Goal: Task Accomplishment & Management: Use online tool/utility

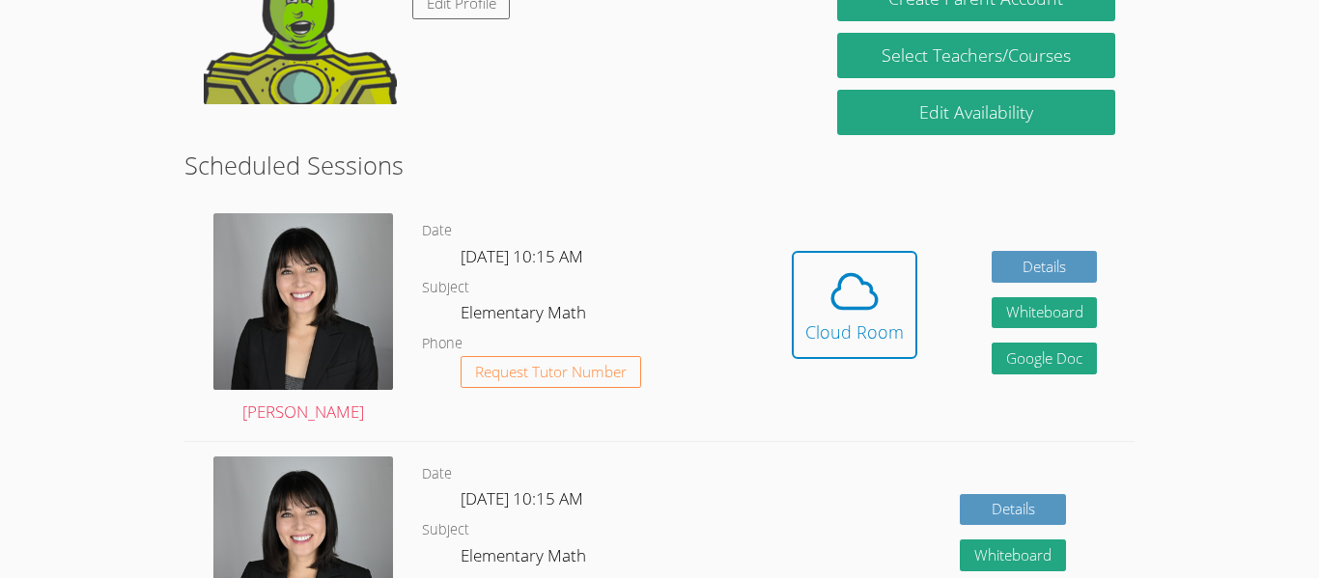
scroll to position [406, 0]
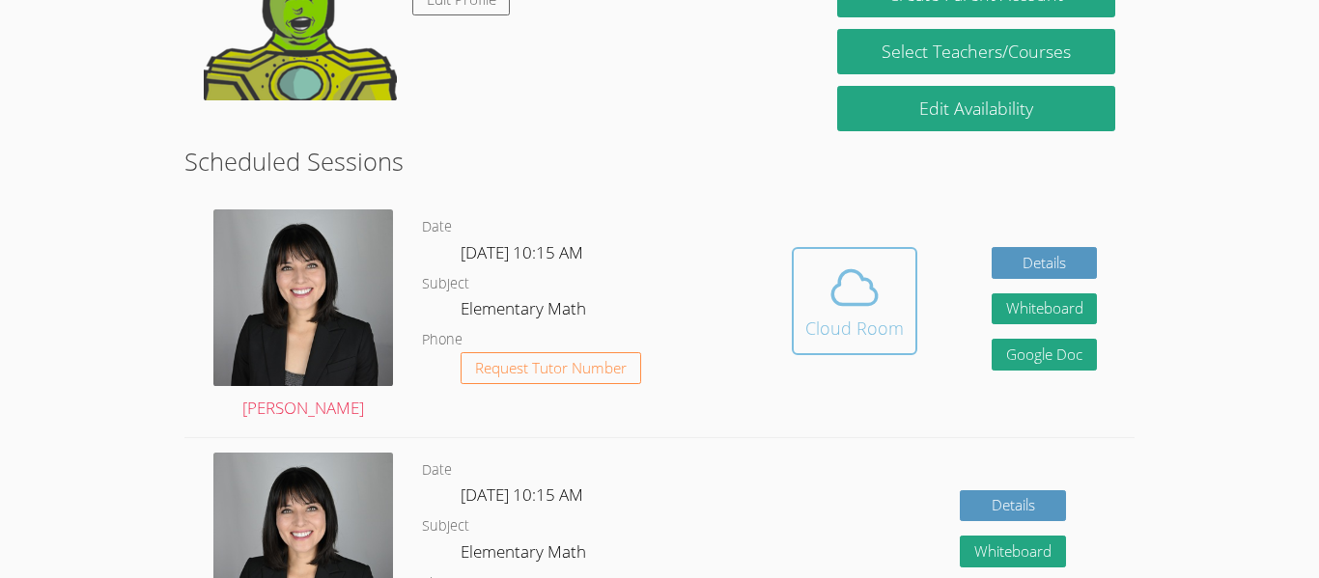
click at [873, 291] on icon at bounding box center [854, 288] width 44 height 34
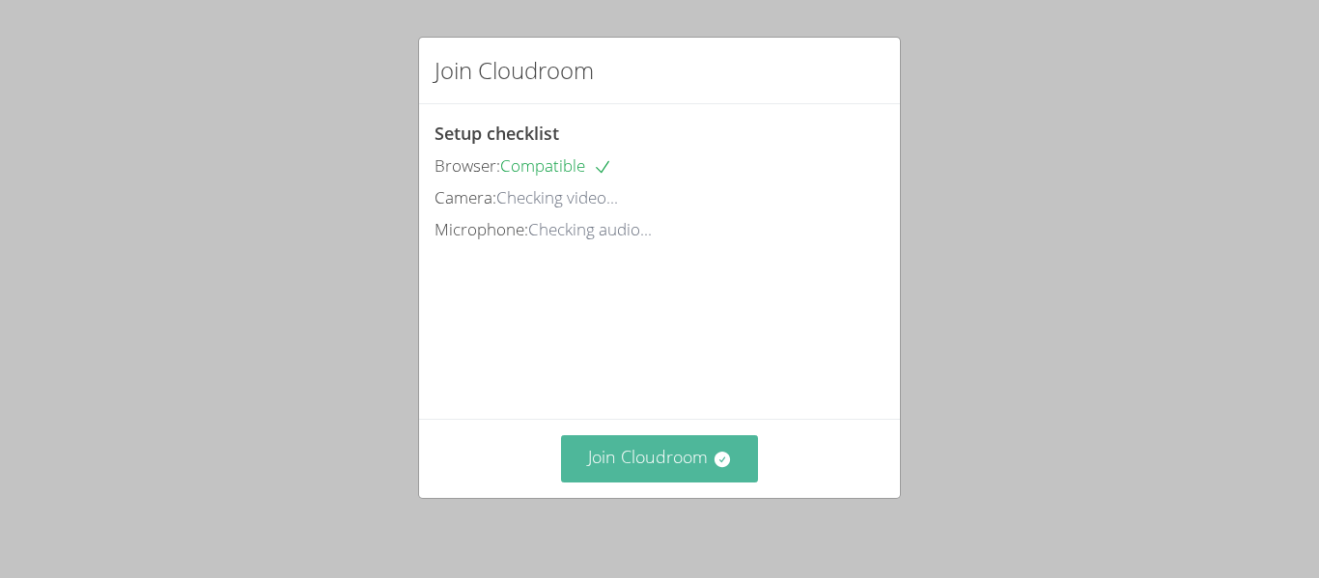
click at [631, 450] on button "Join Cloudroom" at bounding box center [660, 459] width 198 height 47
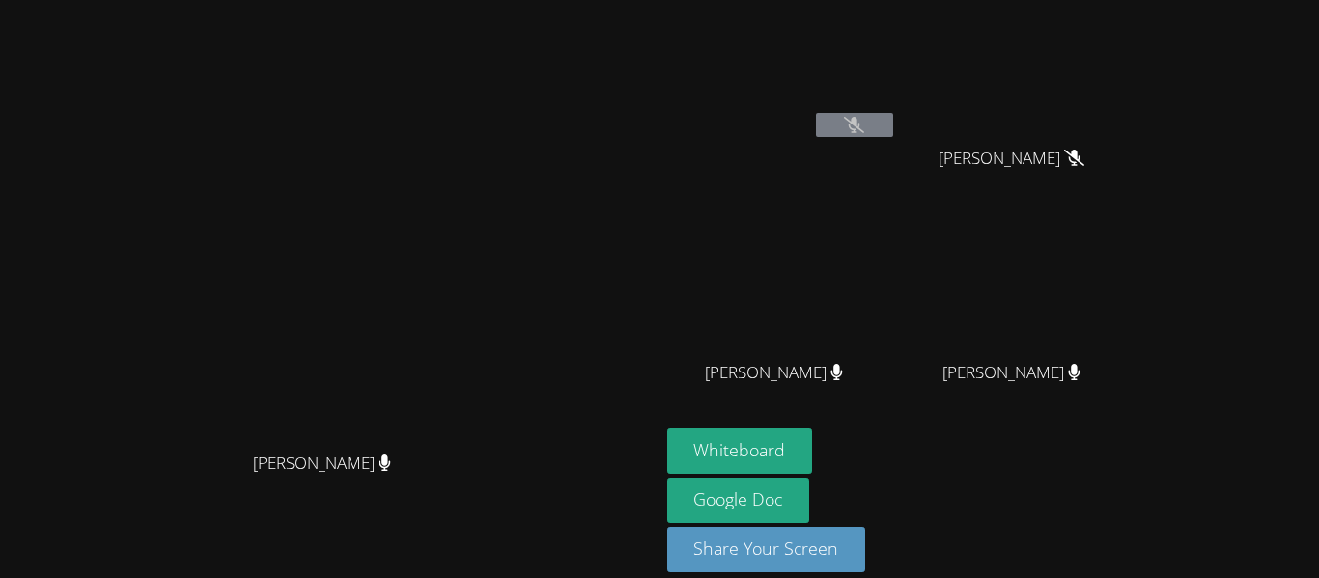
click at [864, 120] on icon at bounding box center [854, 125] width 20 height 16
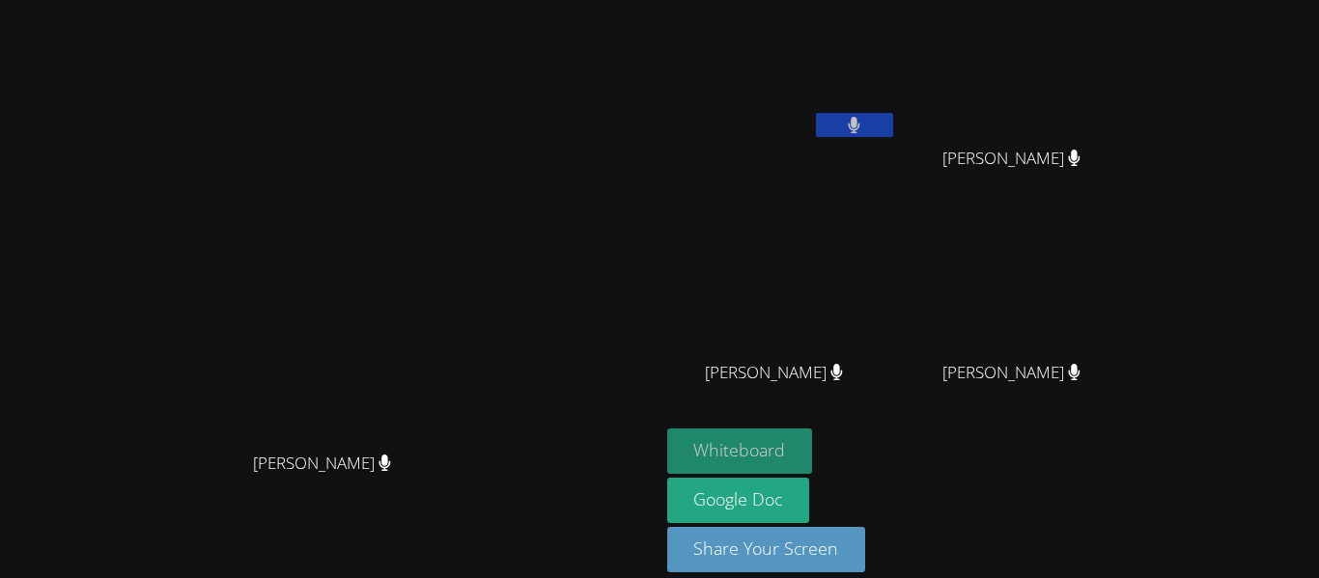
click at [813, 440] on button "Whiteboard" at bounding box center [740, 451] width 146 height 45
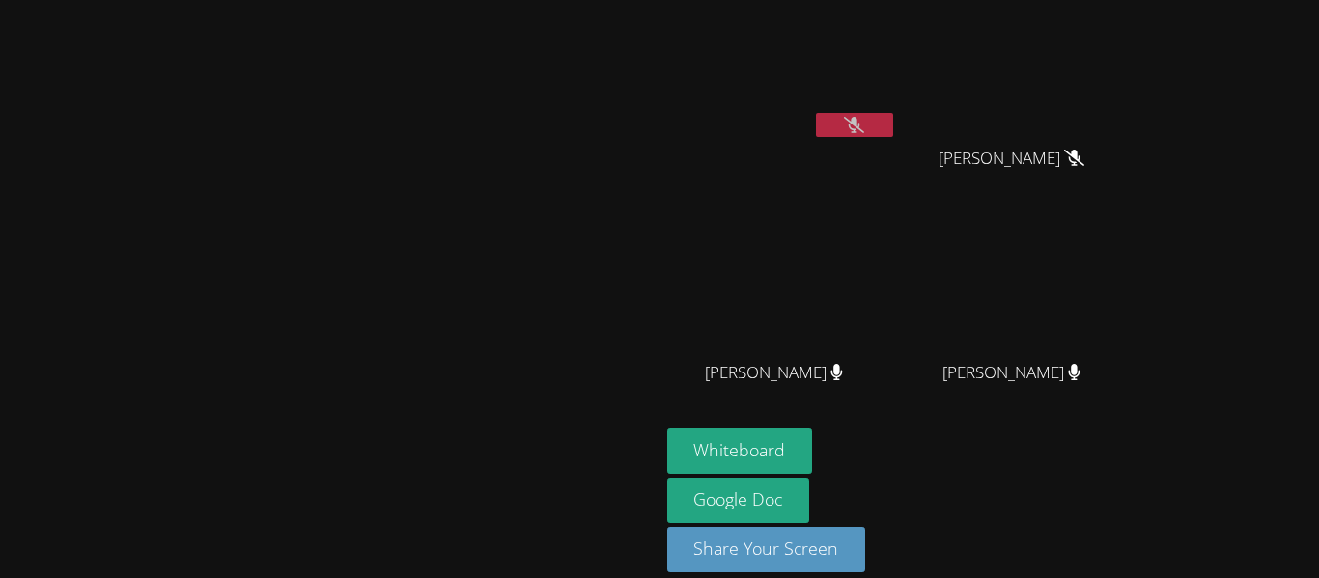
click at [864, 130] on icon at bounding box center [854, 125] width 20 height 16
click at [861, 126] on icon at bounding box center [854, 125] width 13 height 16
click at [893, 126] on button at bounding box center [854, 125] width 77 height 24
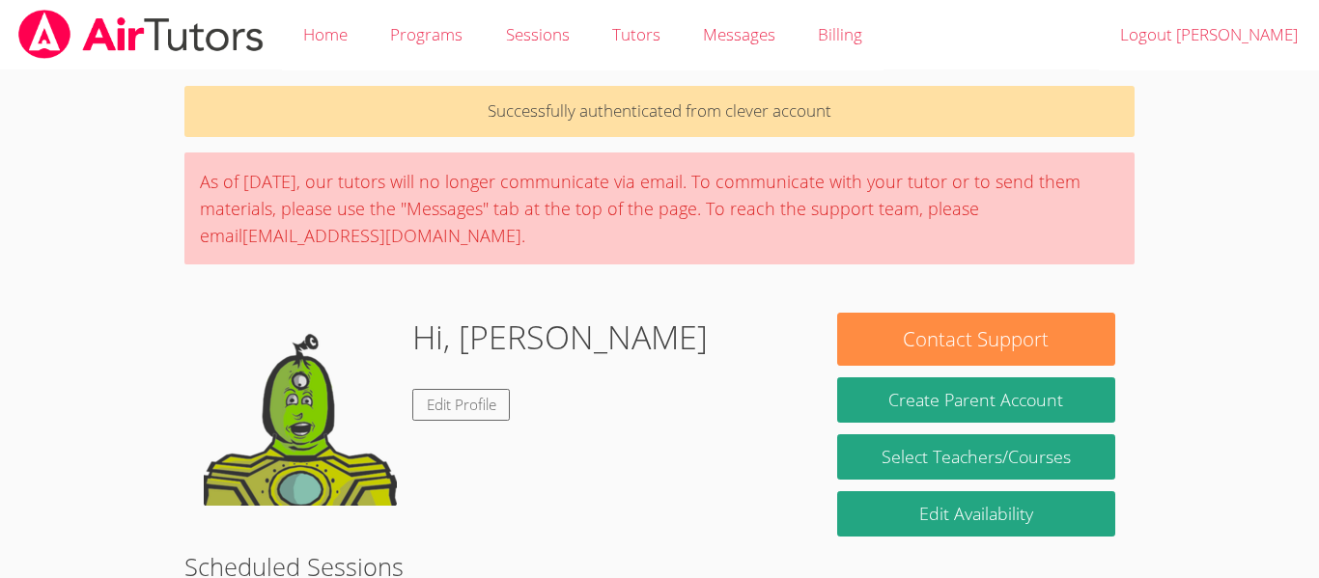
scroll to position [406, 0]
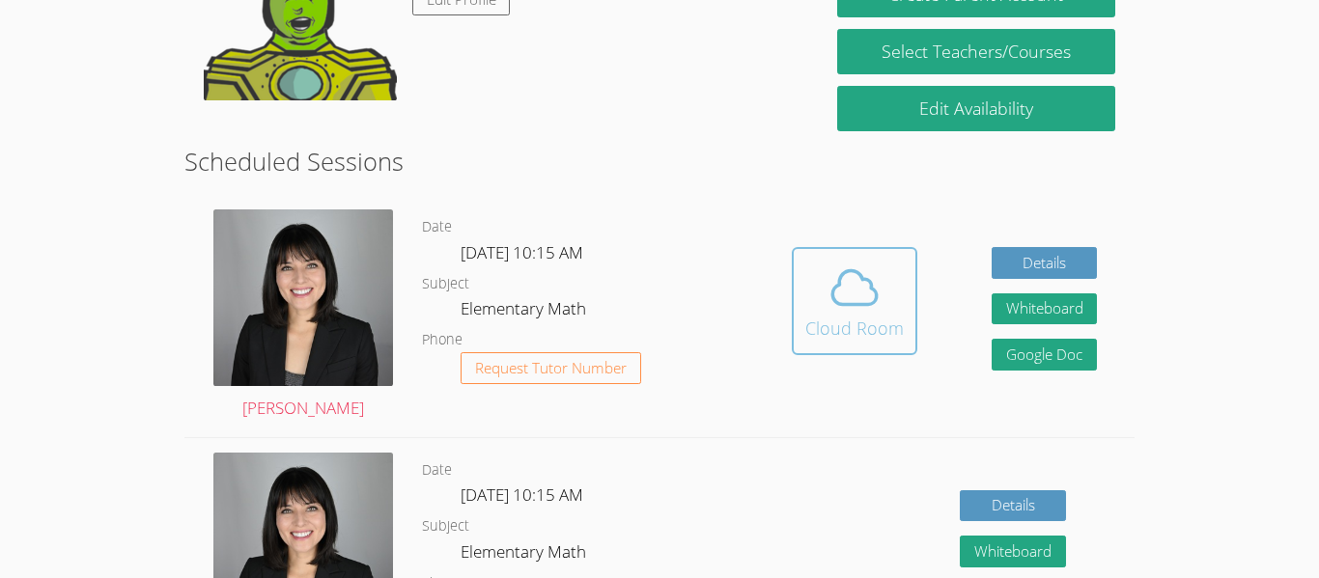
click at [877, 323] on div "Cloud Room" at bounding box center [854, 328] width 99 height 27
click at [842, 302] on icon at bounding box center [855, 288] width 54 height 54
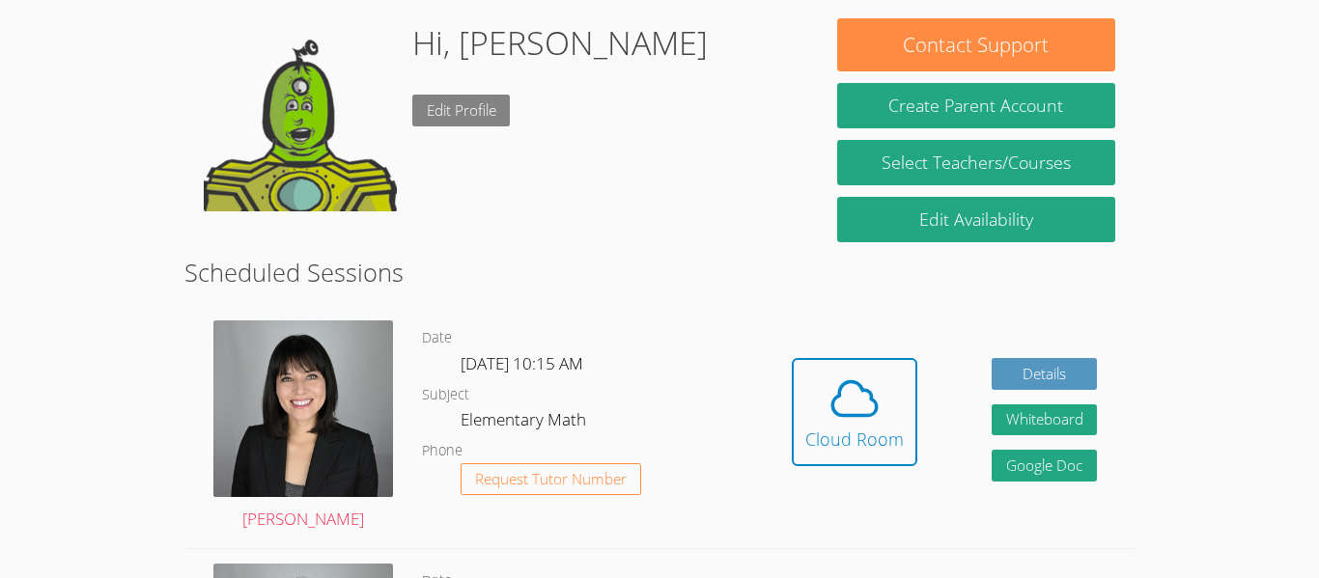
scroll to position [279, 0]
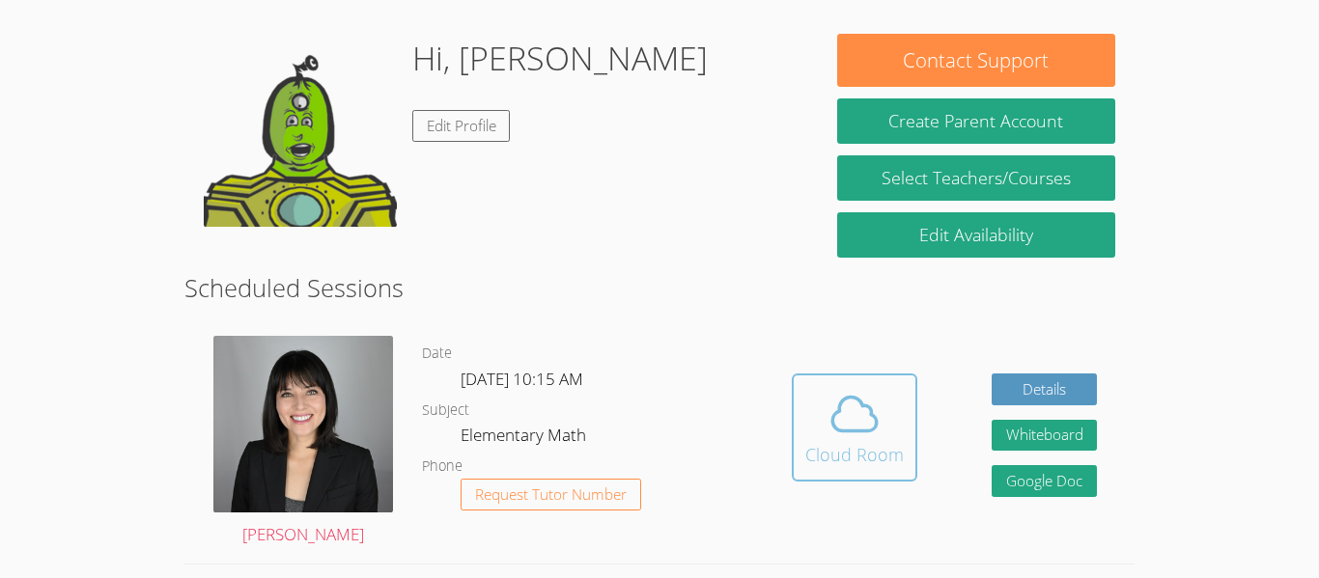
click at [846, 387] on icon at bounding box center [855, 414] width 54 height 54
click at [856, 397] on icon at bounding box center [855, 414] width 54 height 54
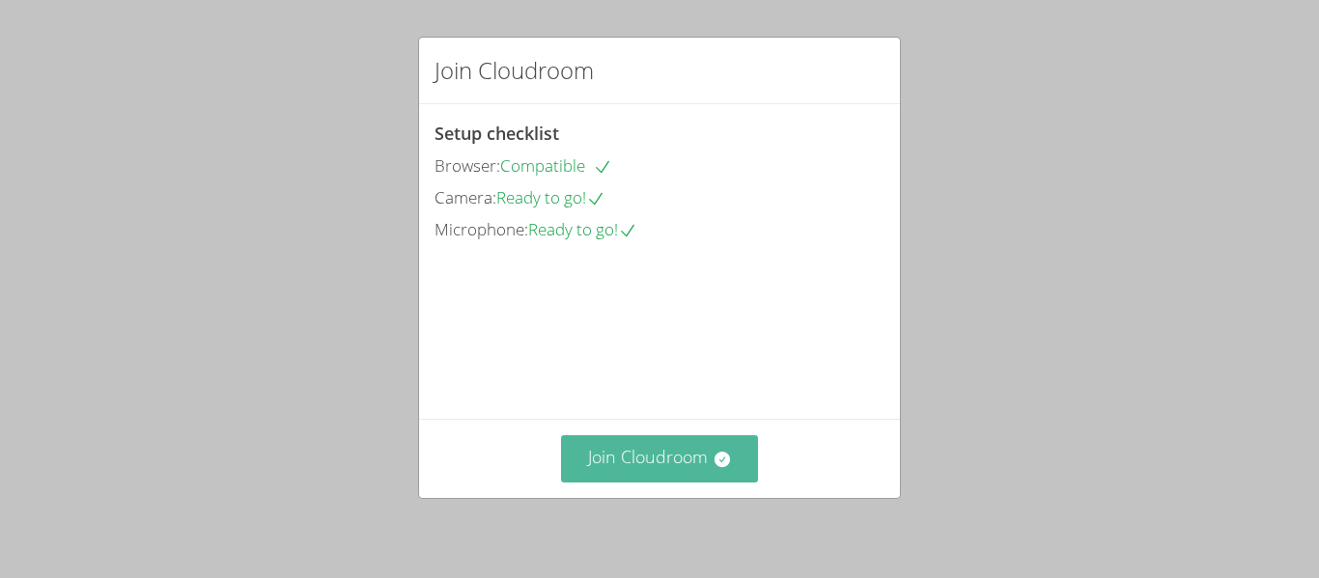
click at [662, 466] on button "Join Cloudroom" at bounding box center [660, 459] width 198 height 47
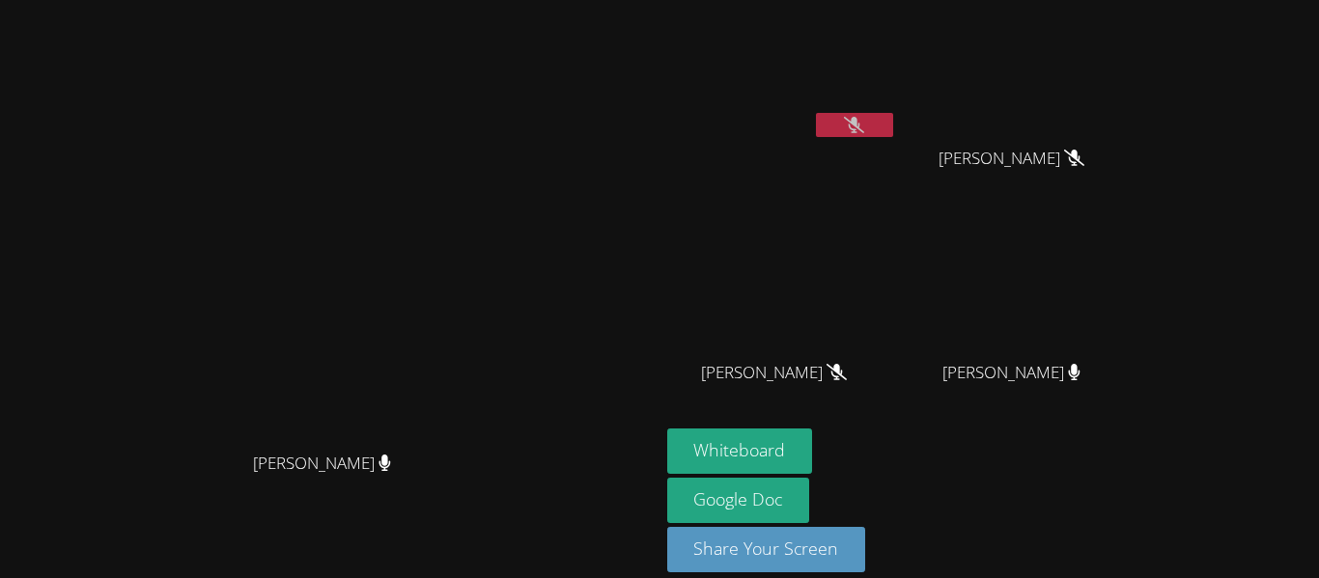
click at [864, 122] on icon at bounding box center [854, 125] width 20 height 16
click at [861, 125] on icon at bounding box center [855, 125] width 12 height 16
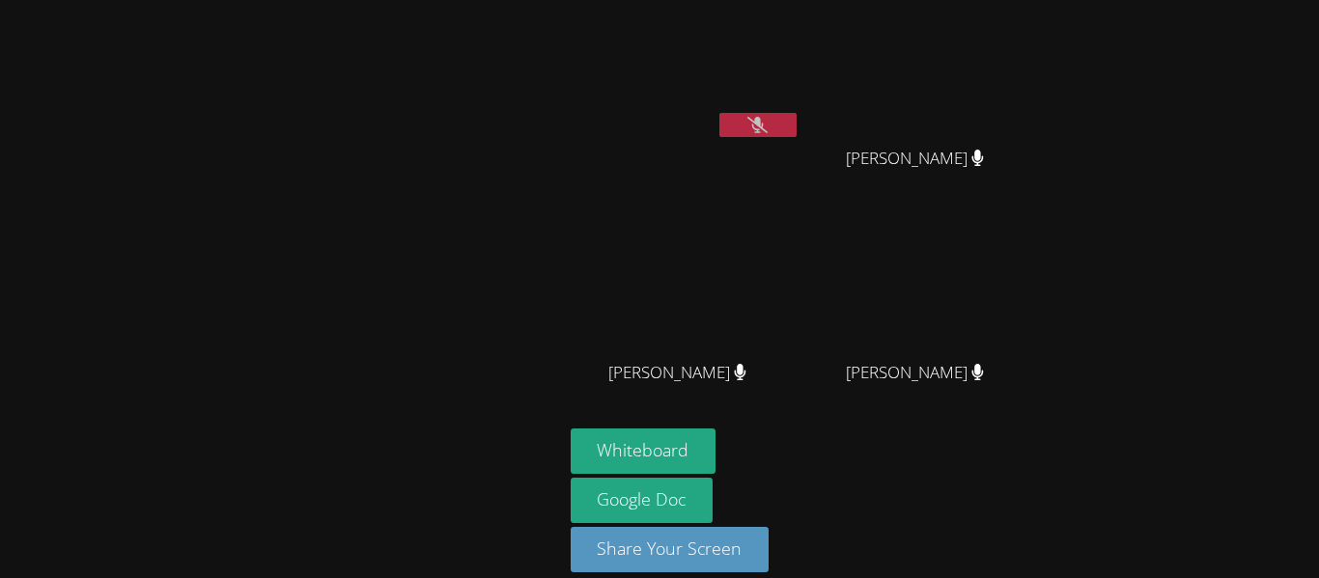
click at [736, 128] on button at bounding box center [757, 125] width 77 height 24
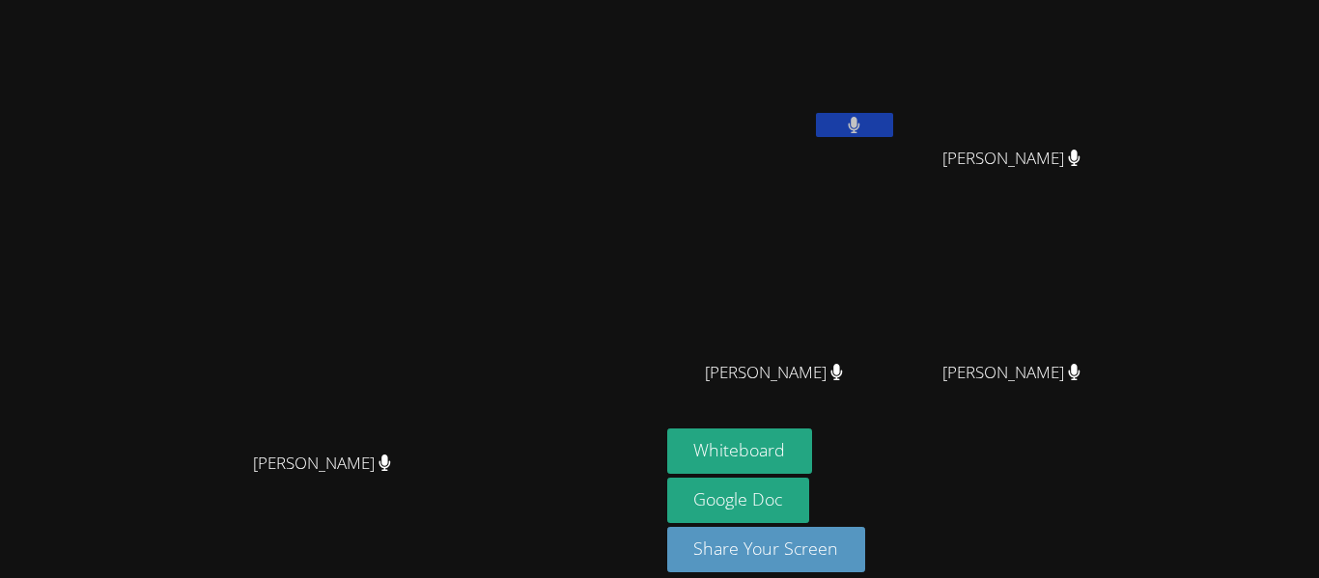
click at [816, 126] on button at bounding box center [854, 125] width 77 height 24
click at [893, 122] on button at bounding box center [854, 125] width 77 height 24
click at [893, 119] on button at bounding box center [854, 125] width 77 height 24
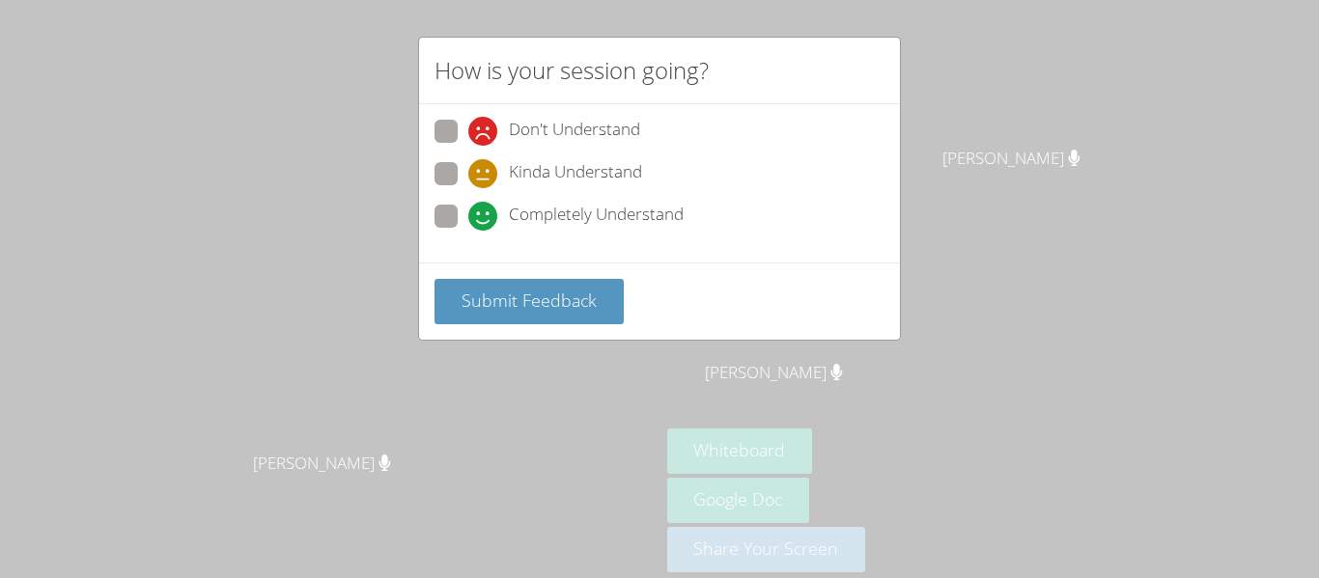
click at [468, 188] on span at bounding box center [468, 188] width 0 height 0
click at [468, 176] on input "Kinda Understand" at bounding box center [476, 170] width 16 height 16
radio input "true"
click at [468, 231] on span at bounding box center [468, 231] width 0 height 0
click at [468, 213] on input "Completely Understand" at bounding box center [476, 213] width 16 height 16
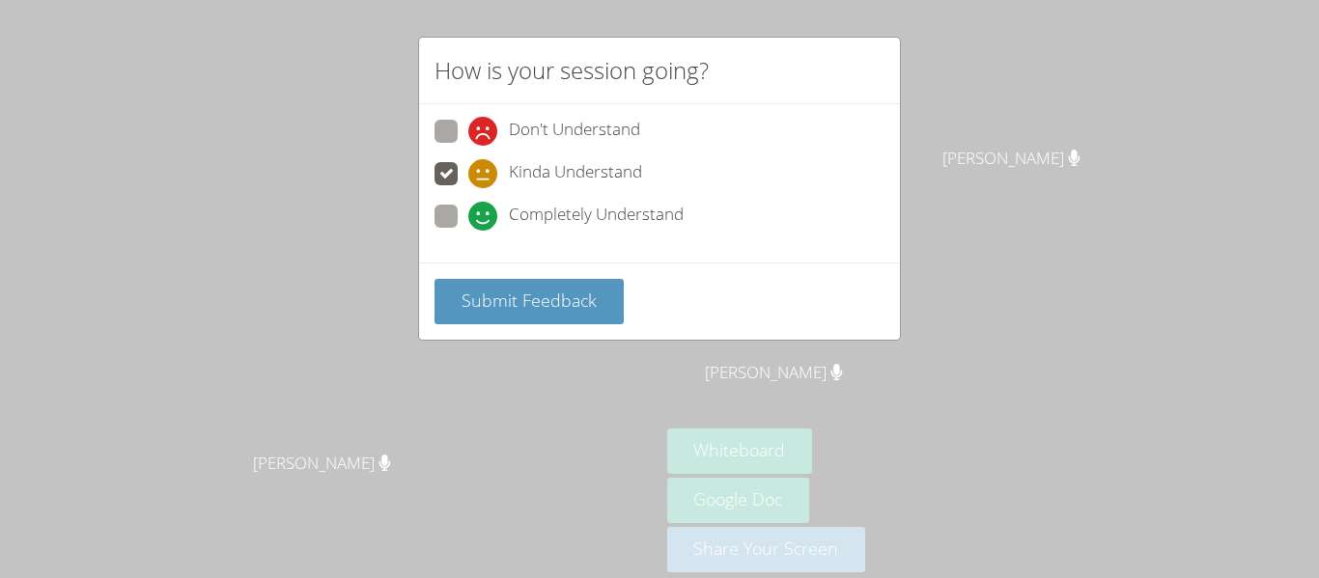
radio input "true"
click at [468, 188] on span at bounding box center [468, 188] width 0 height 0
click at [468, 175] on input "Kinda Understand" at bounding box center [476, 170] width 16 height 16
radio input "true"
click at [468, 231] on span at bounding box center [468, 231] width 0 height 0
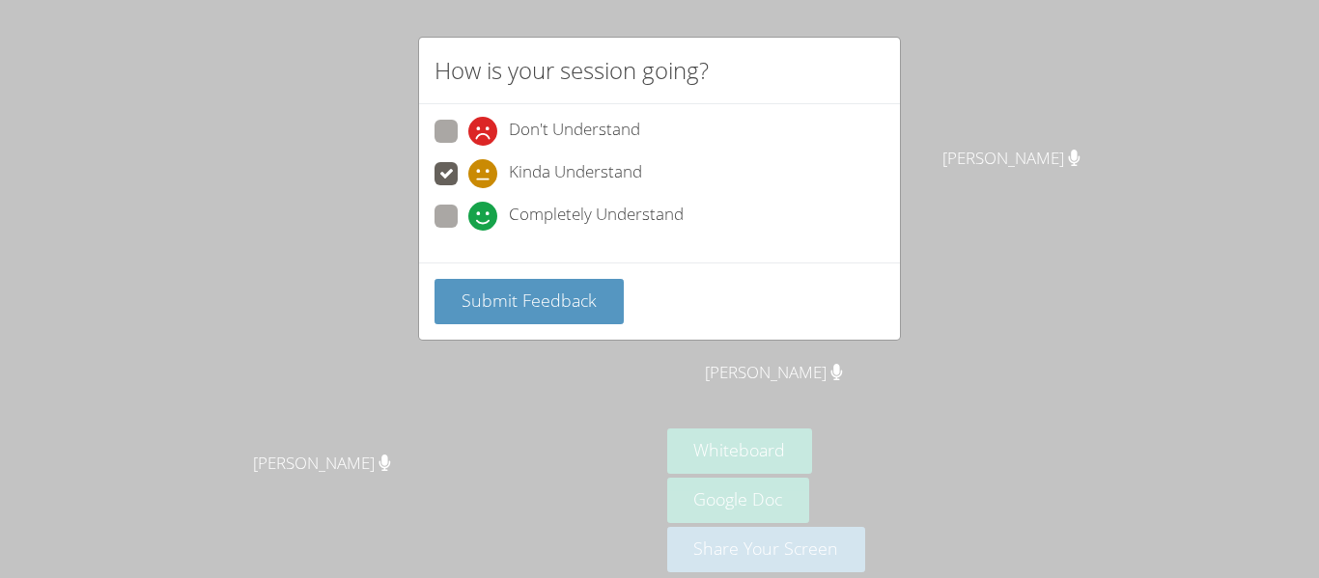
click at [468, 205] on input "Completely Understand" at bounding box center [476, 213] width 16 height 16
radio input "true"
click at [468, 188] on span at bounding box center [468, 188] width 0 height 0
click at [468, 179] on input "Kinda Understand" at bounding box center [476, 170] width 16 height 16
radio input "true"
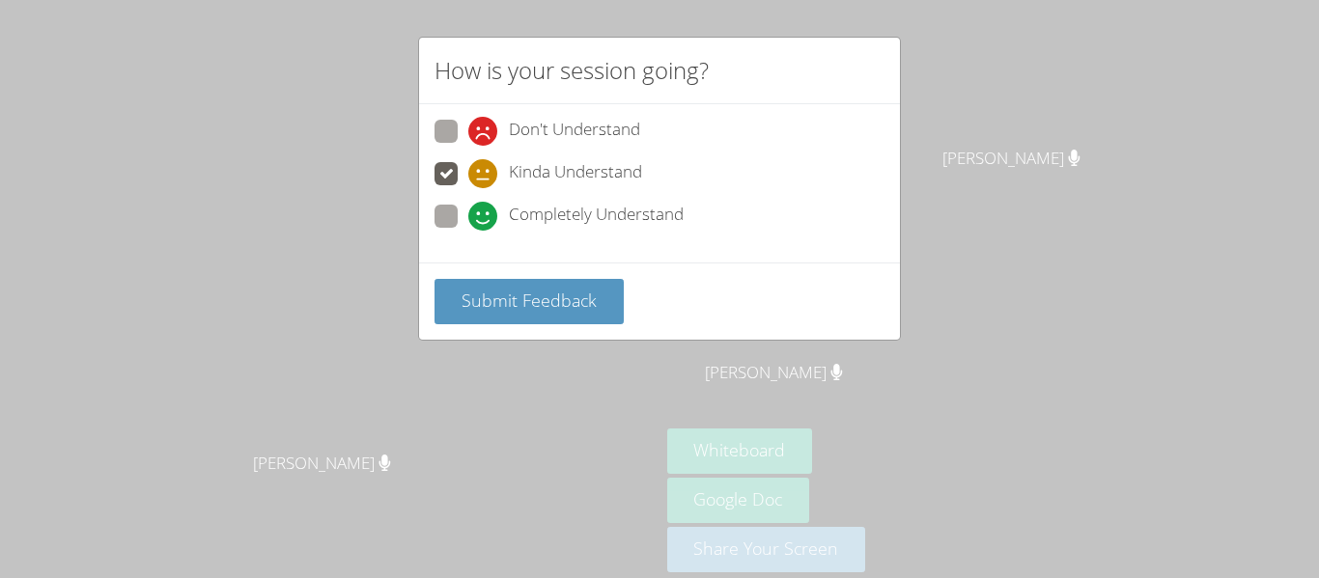
click at [468, 231] on span at bounding box center [468, 231] width 0 height 0
click at [468, 217] on input "Completely Understand" at bounding box center [476, 213] width 16 height 16
radio input "true"
click at [444, 199] on div "Don't Understand Kinda Understand Completely Understand" at bounding box center [660, 180] width 450 height 120
click at [468, 188] on span at bounding box center [468, 188] width 0 height 0
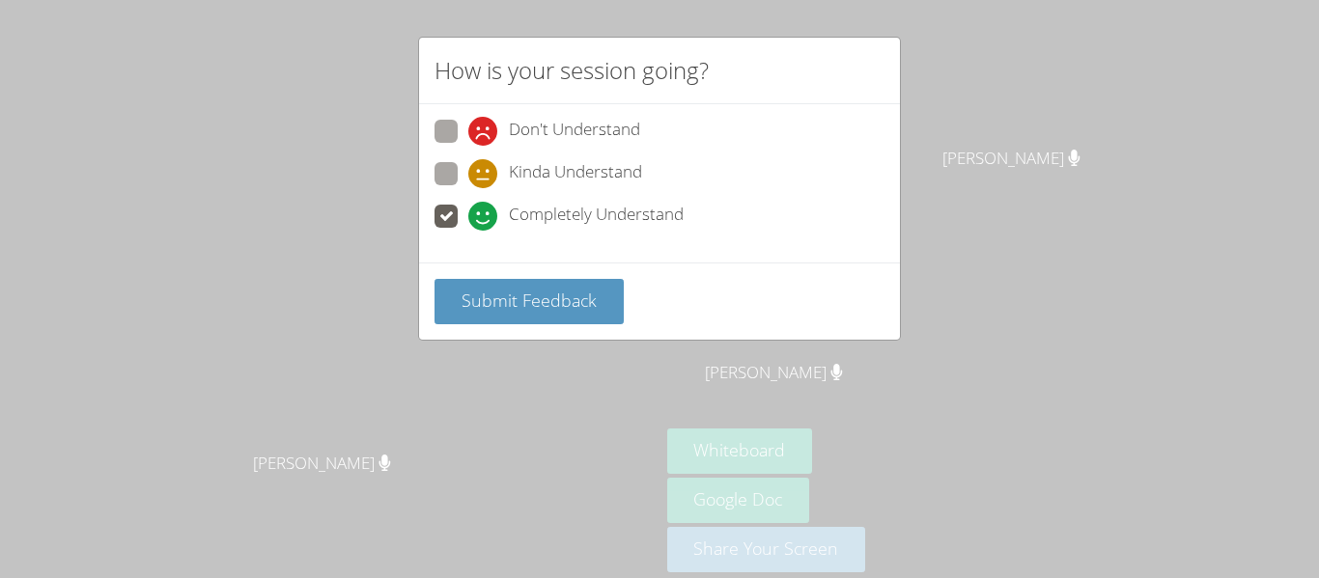
click at [468, 174] on input "Kinda Understand" at bounding box center [476, 170] width 16 height 16
radio input "true"
click at [367, 177] on div "How is your session going? Don't Understand Kinda Understand Completely Underst…" at bounding box center [659, 289] width 1319 height 578
click at [468, 231] on span at bounding box center [468, 231] width 0 height 0
click at [468, 221] on input "Completely Understand" at bounding box center [476, 213] width 16 height 16
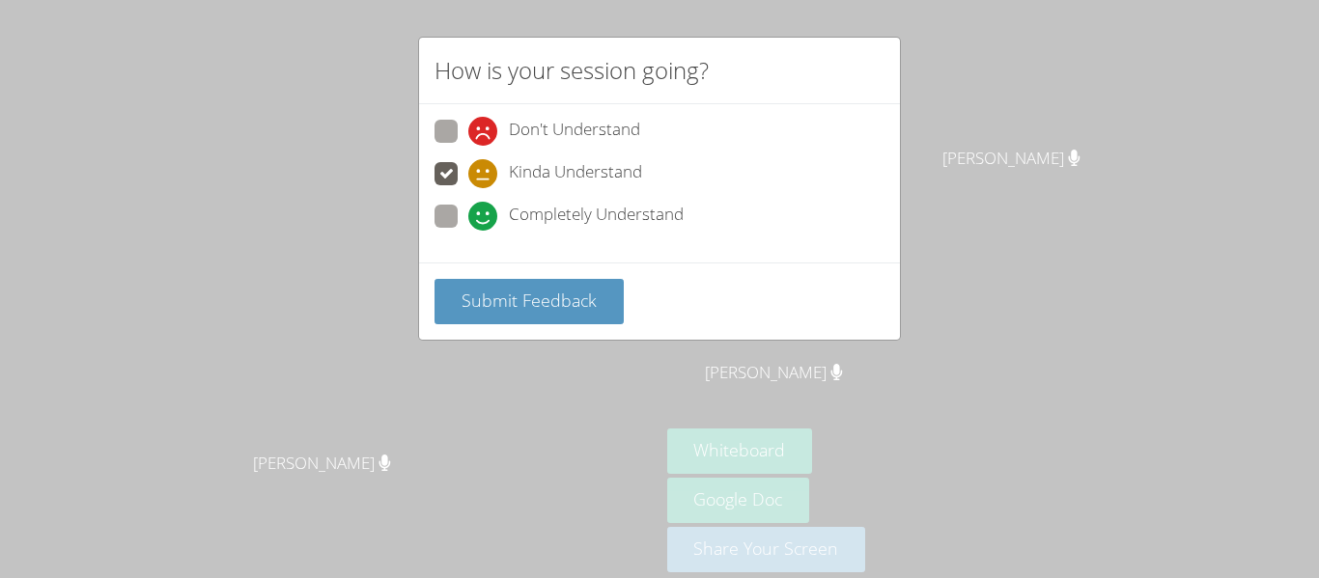
radio input "true"
click at [468, 188] on span at bounding box center [468, 188] width 0 height 0
click at [468, 174] on input "Kinda Understand" at bounding box center [476, 170] width 16 height 16
radio input "true"
click at [216, 207] on div "How is your session going? Don't Understand Kinda Understand Completely Underst…" at bounding box center [659, 289] width 1319 height 578
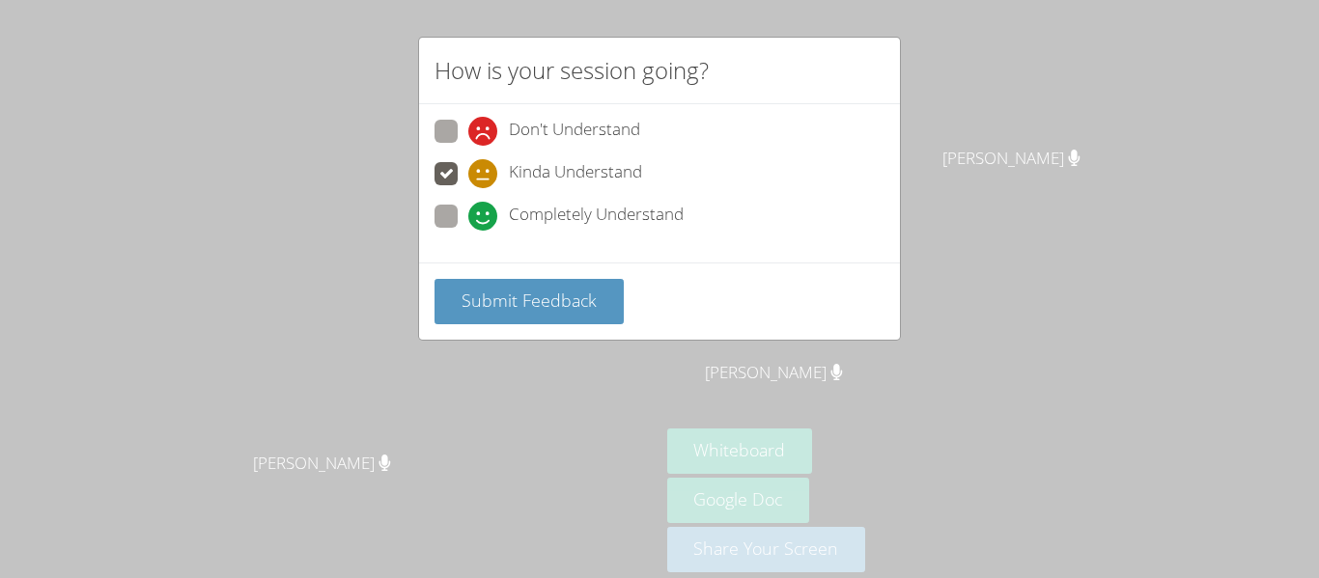
click at [1063, 199] on div "How is your session going? Don't Understand Kinda Understand Completely Underst…" at bounding box center [659, 289] width 1319 height 578
click at [1016, 130] on div "How is your session going? Don't Understand Kinda Understand Completely Underst…" at bounding box center [659, 289] width 1319 height 578
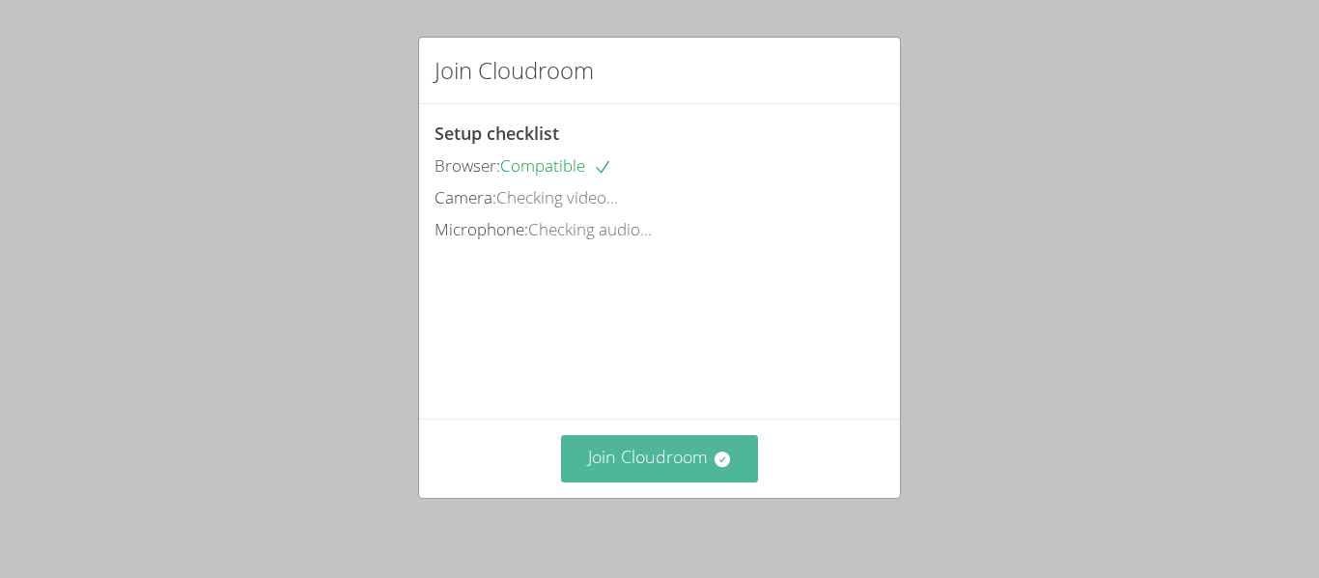
click at [710, 437] on button "Join Cloudroom" at bounding box center [660, 459] width 198 height 47
click at [680, 464] on button "Join Cloudroom" at bounding box center [660, 459] width 198 height 47
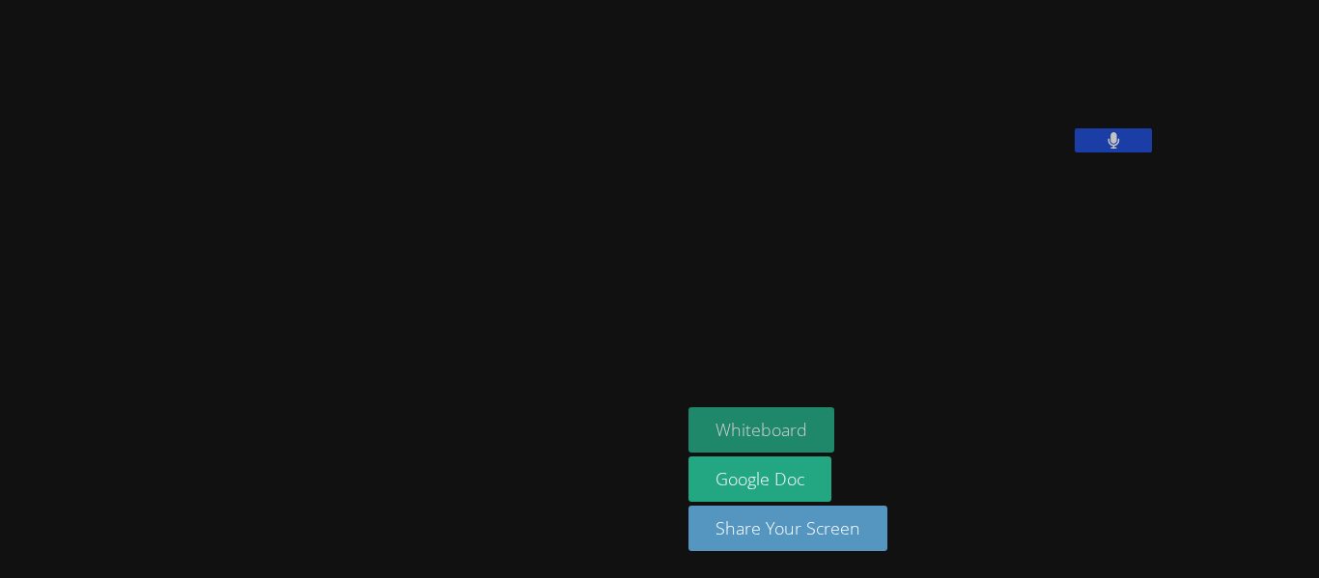
click at [694, 420] on button "Whiteboard" at bounding box center [762, 430] width 146 height 45
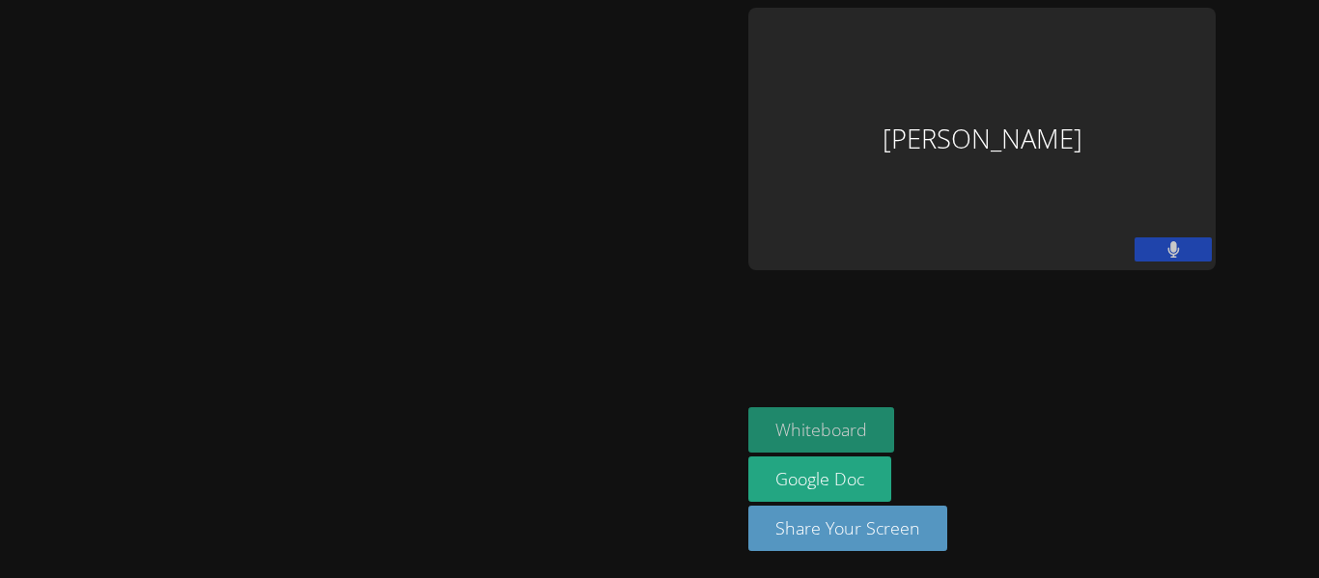
click at [817, 430] on button "Whiteboard" at bounding box center [821, 430] width 146 height 45
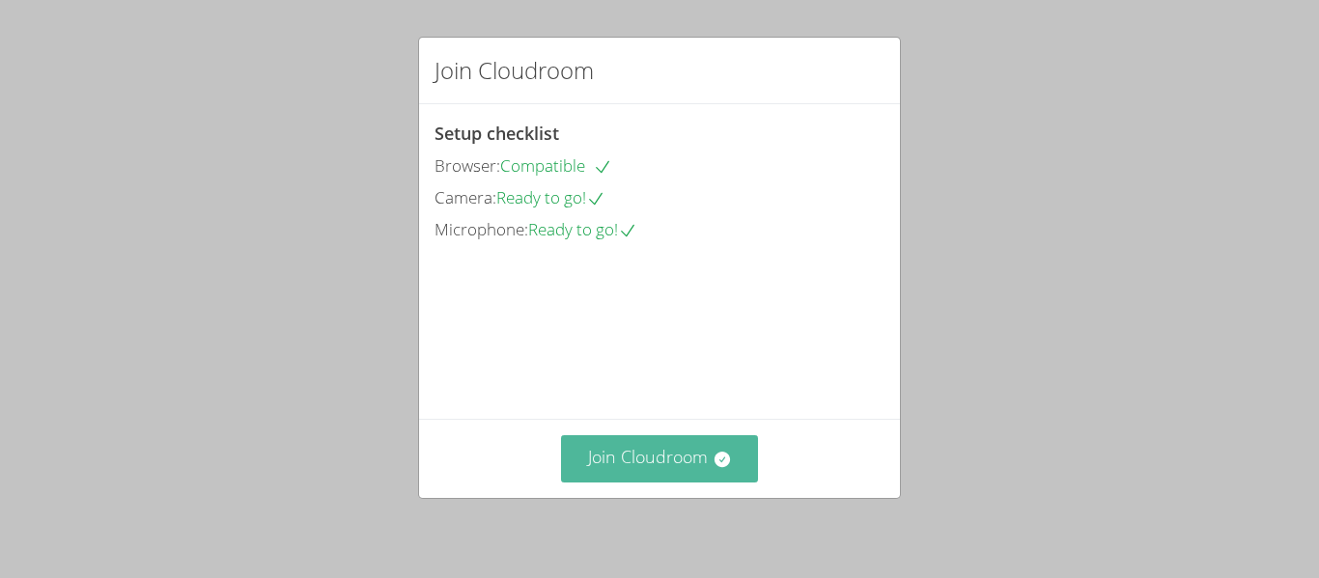
click at [698, 470] on button "Join Cloudroom" at bounding box center [660, 459] width 198 height 47
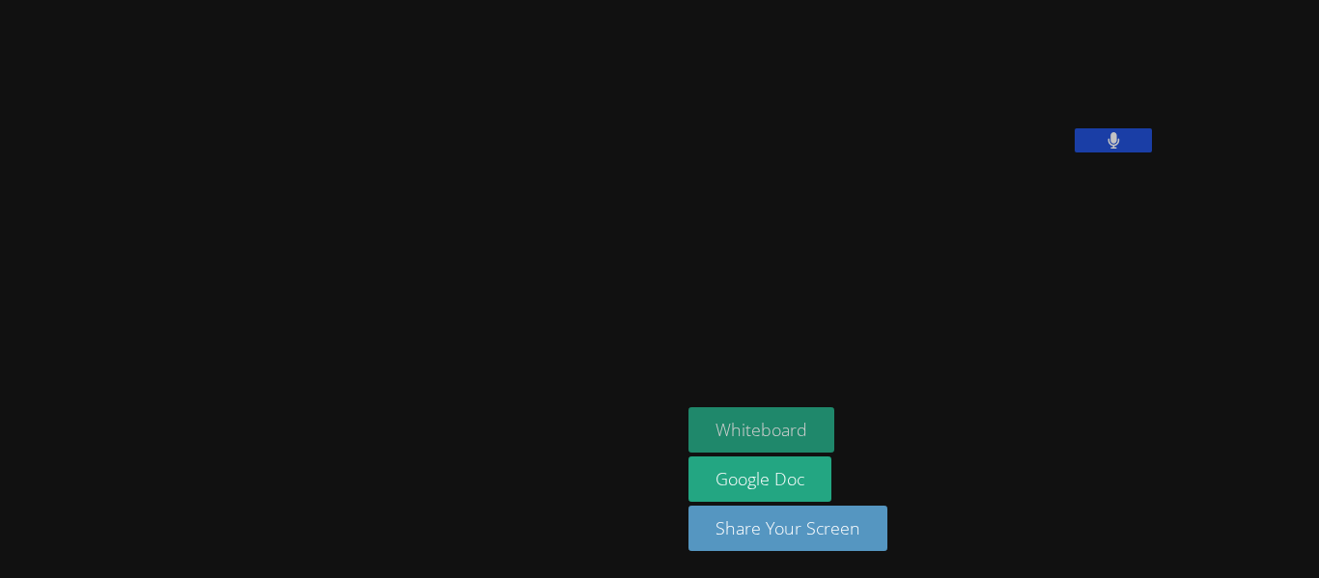
click at [689, 431] on button "Whiteboard" at bounding box center [762, 430] width 146 height 45
